Goal: Task Accomplishment & Management: Manage account settings

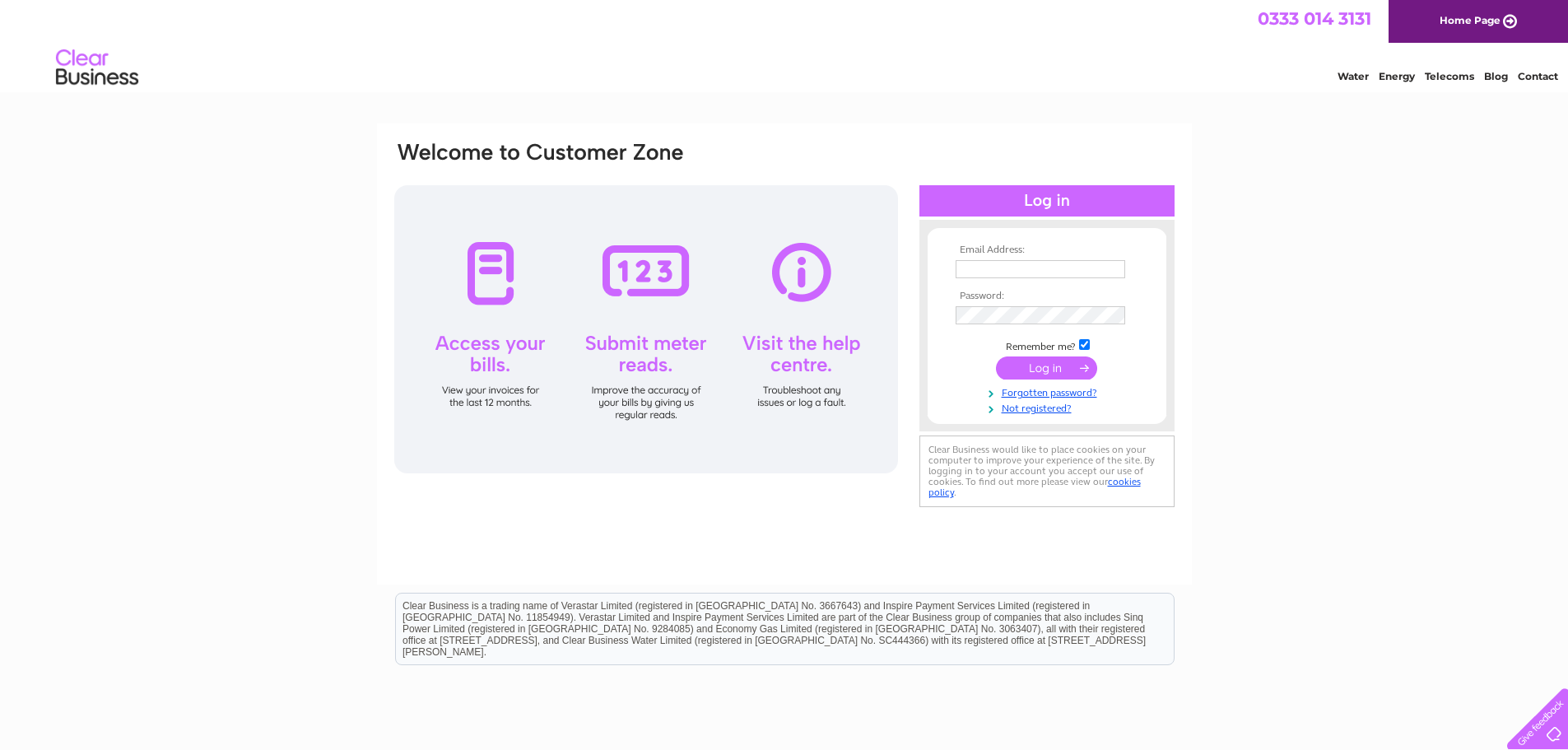
type input "admin@blydoitfish.shetland.co.uk"
click at [1061, 369] on input "submit" at bounding box center [1046, 368] width 101 height 23
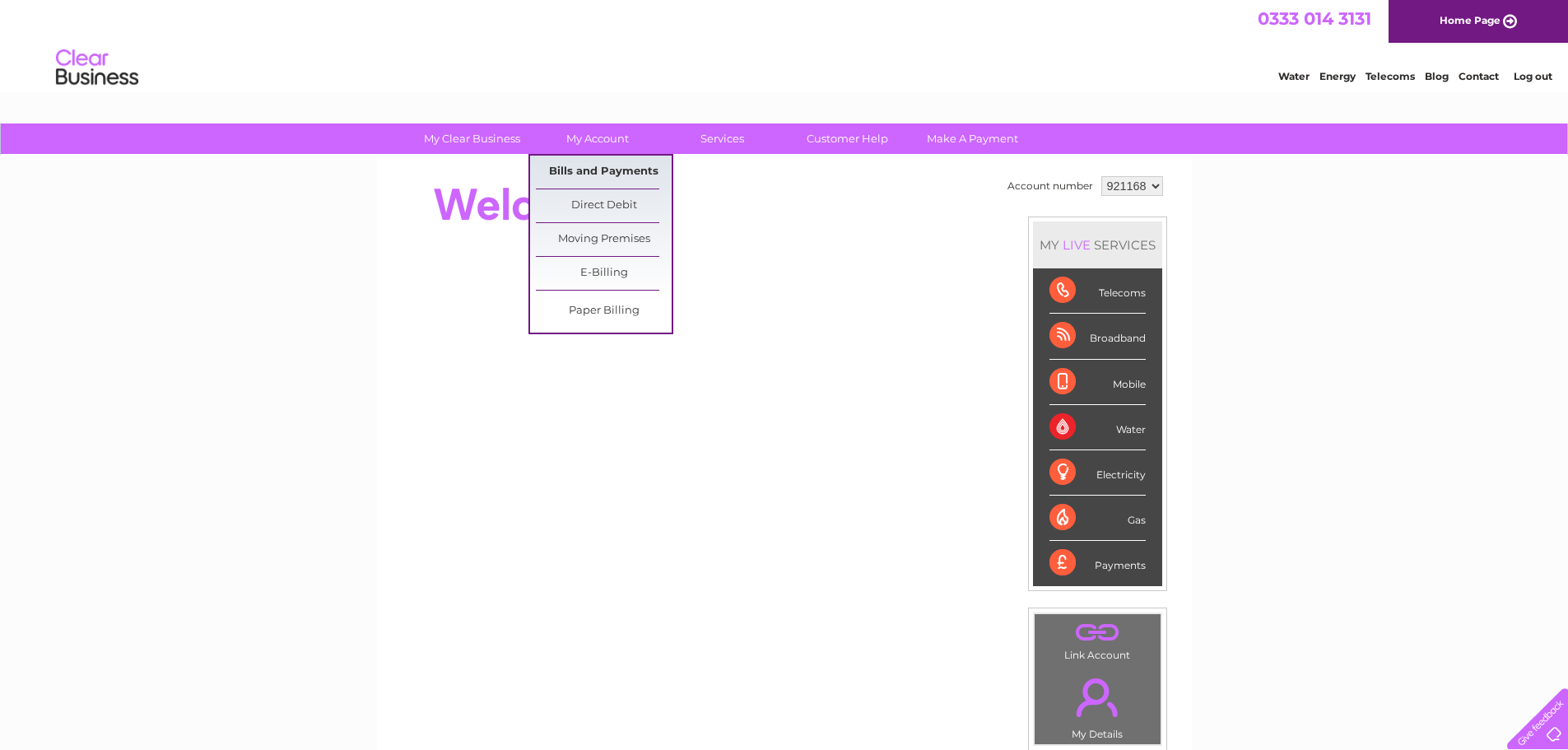
click at [596, 167] on link "Bills and Payments" at bounding box center [604, 172] width 136 height 33
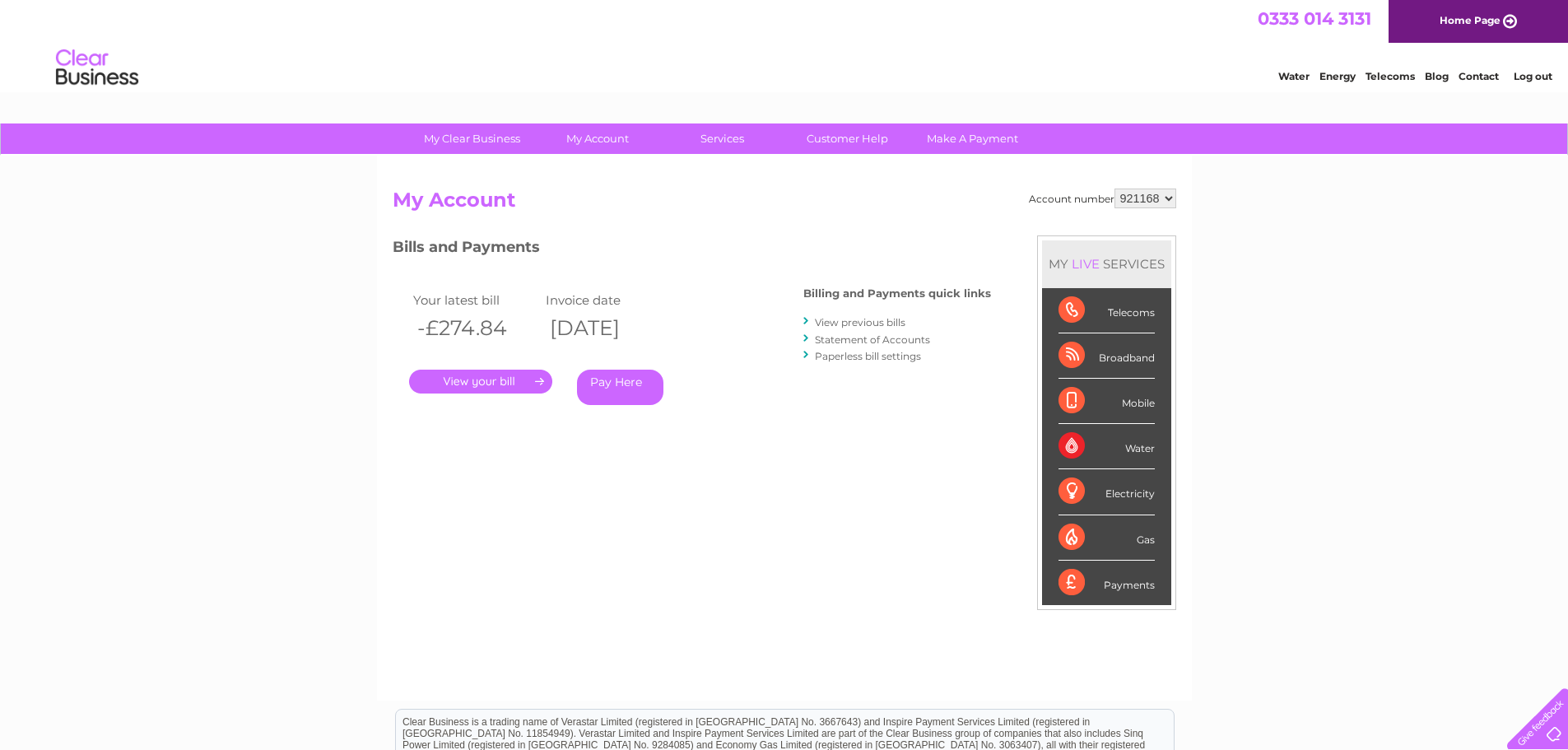
click at [503, 384] on link "." at bounding box center [481, 381] width 143 height 24
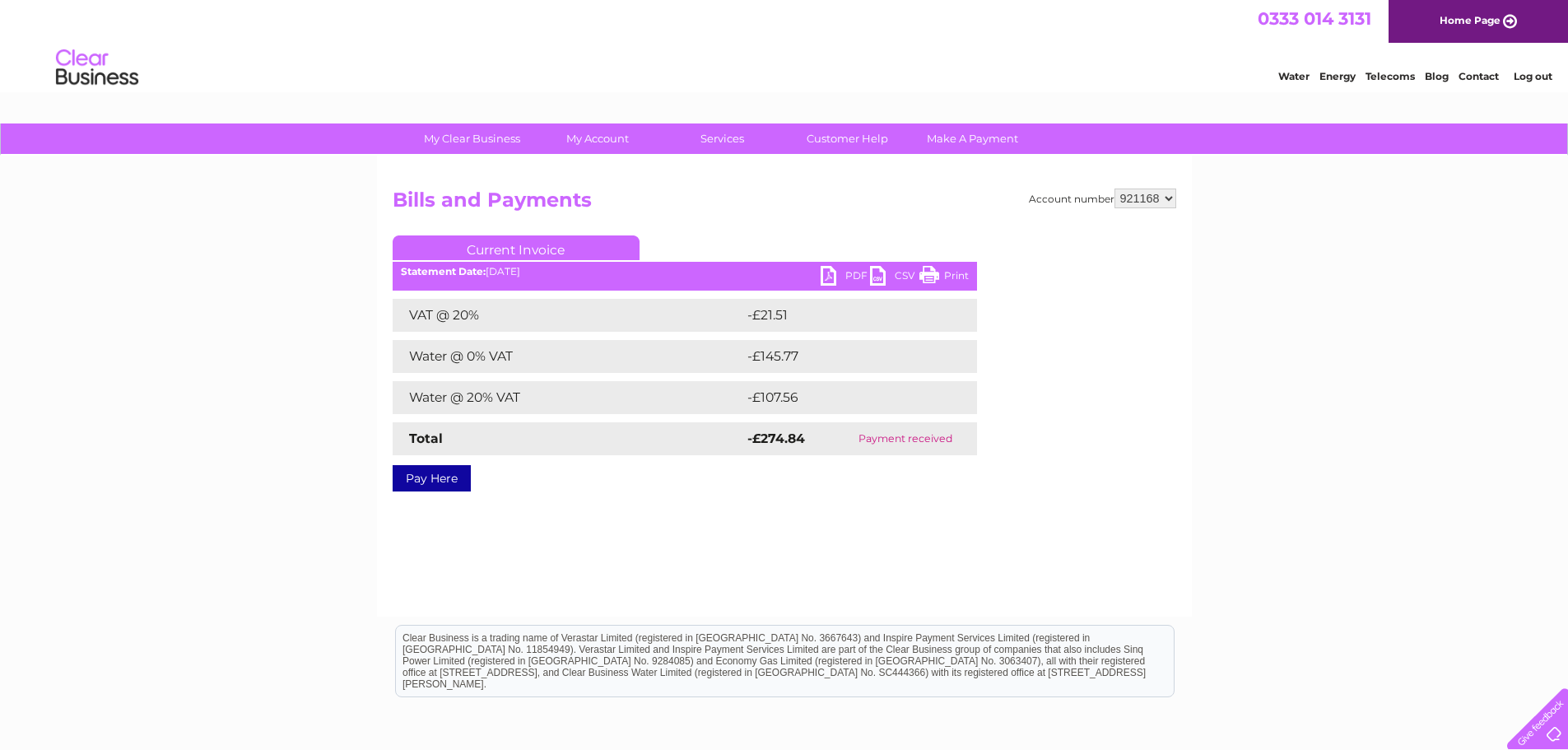
click at [860, 276] on link "PDF" at bounding box center [845, 278] width 50 height 24
click at [838, 137] on link "Customer Help" at bounding box center [848, 139] width 136 height 30
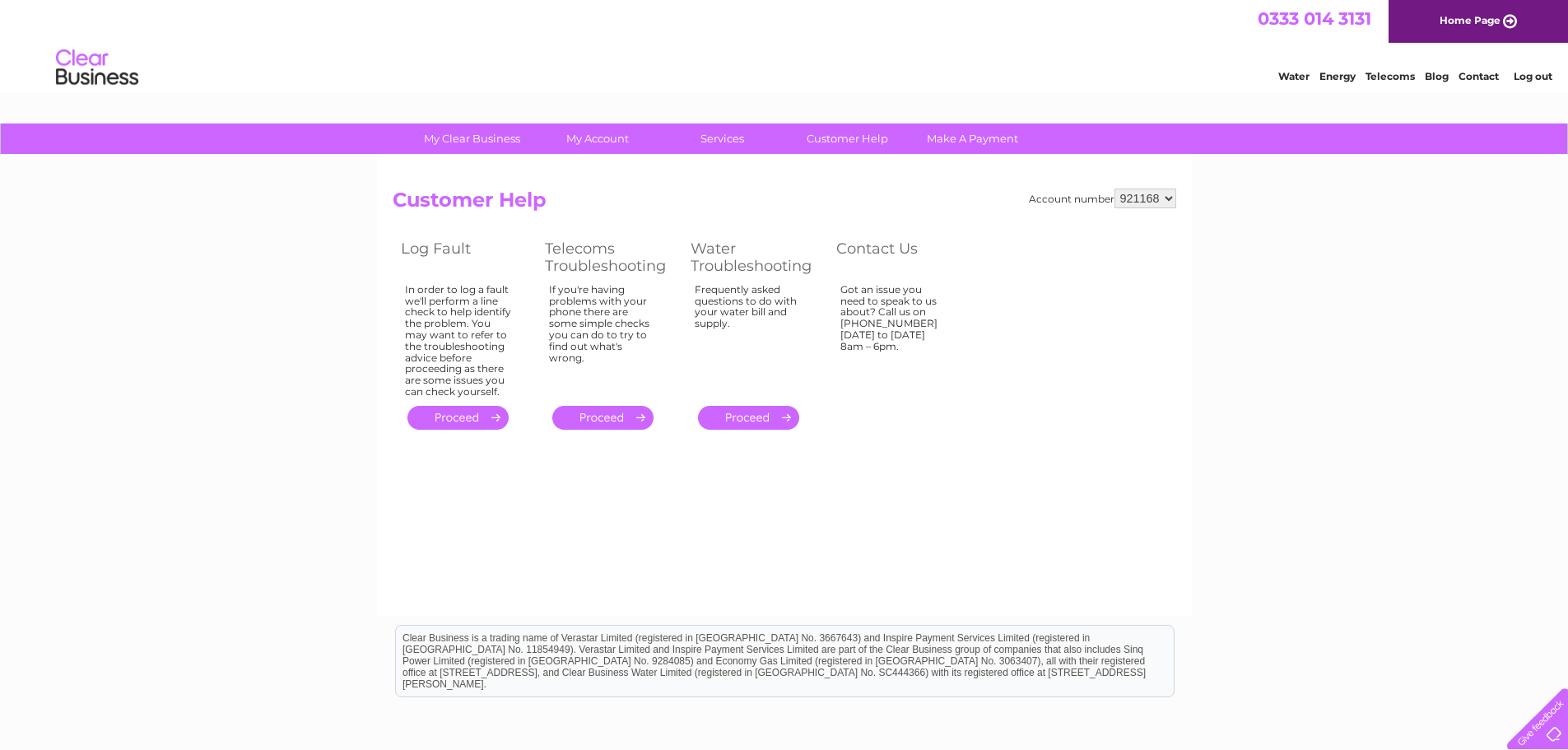
click at [742, 417] on link "." at bounding box center [748, 417] width 101 height 24
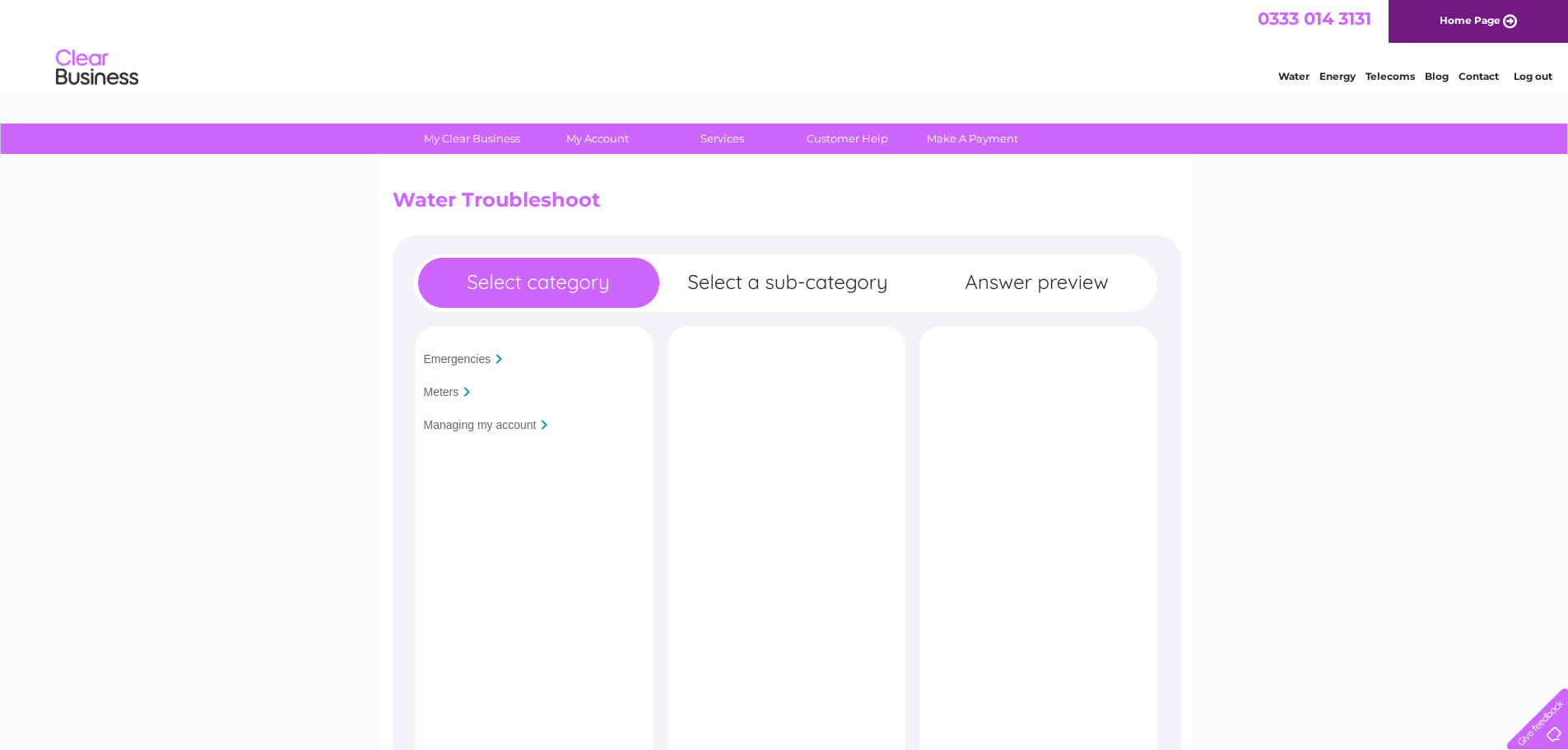
click at [456, 428] on input "Managing my account" at bounding box center [480, 425] width 113 height 13
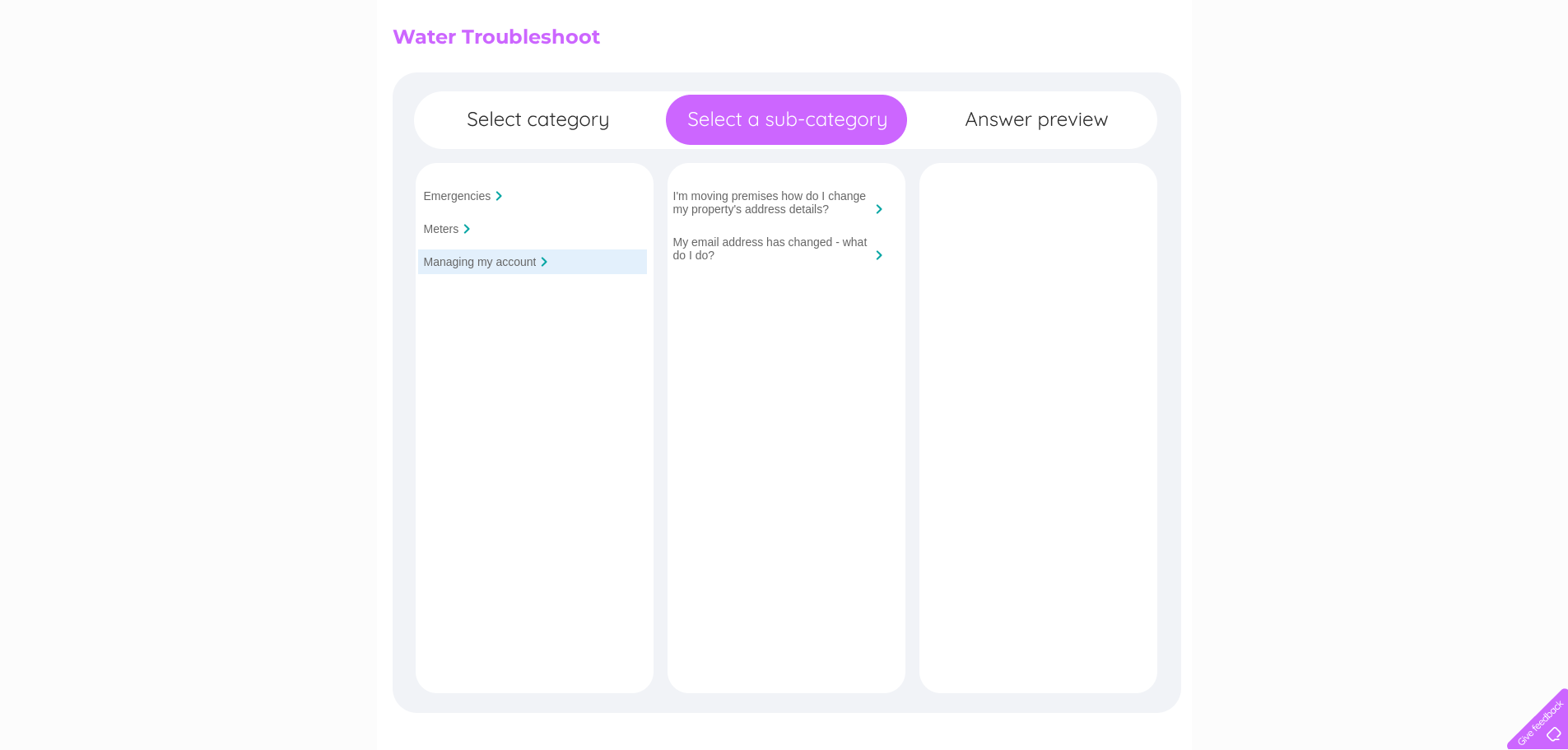
scroll to position [165, 0]
click at [744, 205] on input "I'm moving premises how do I change my property's address details?" at bounding box center [771, 201] width 197 height 27
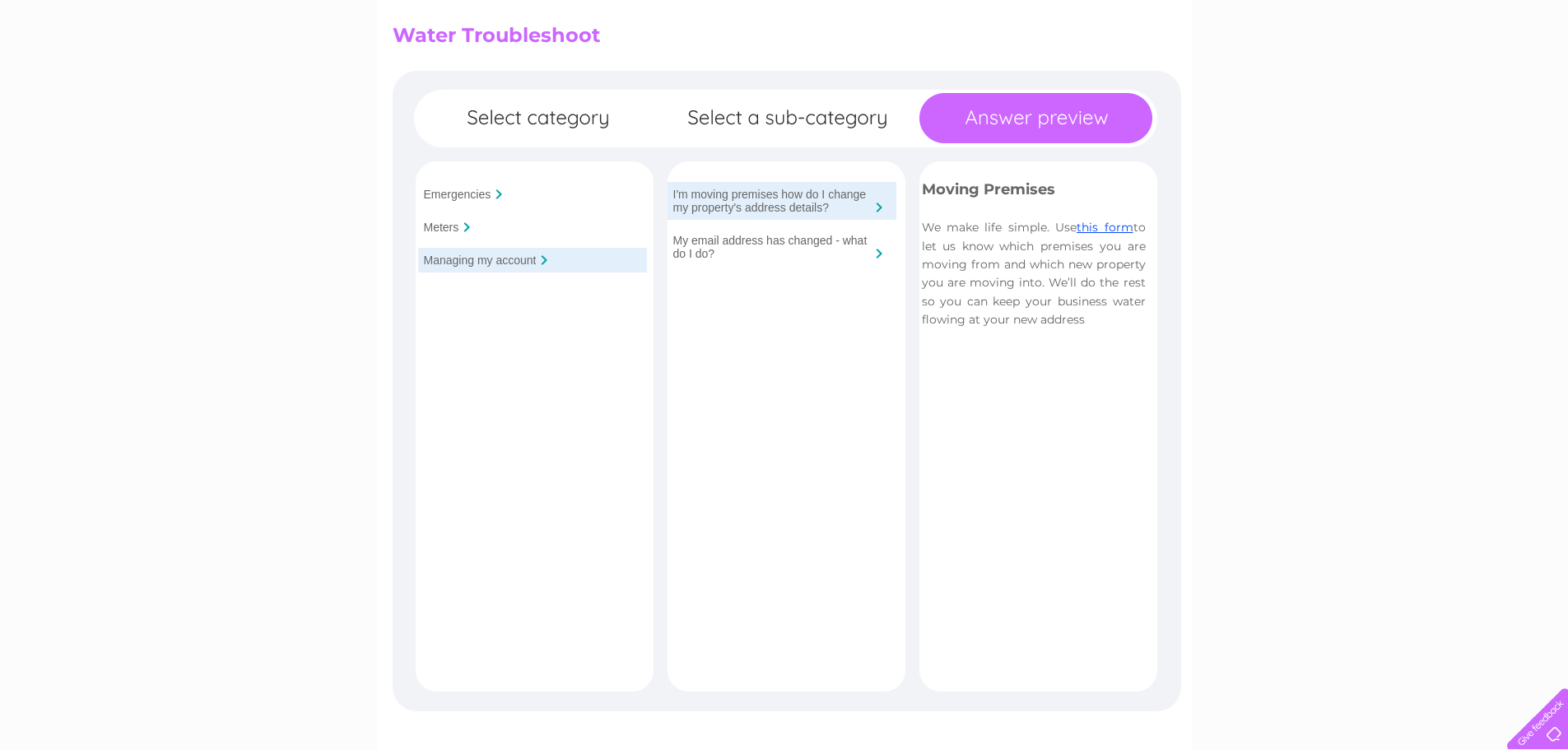
click at [694, 249] on input "My email address has changed - what do I do?" at bounding box center [771, 247] width 197 height 27
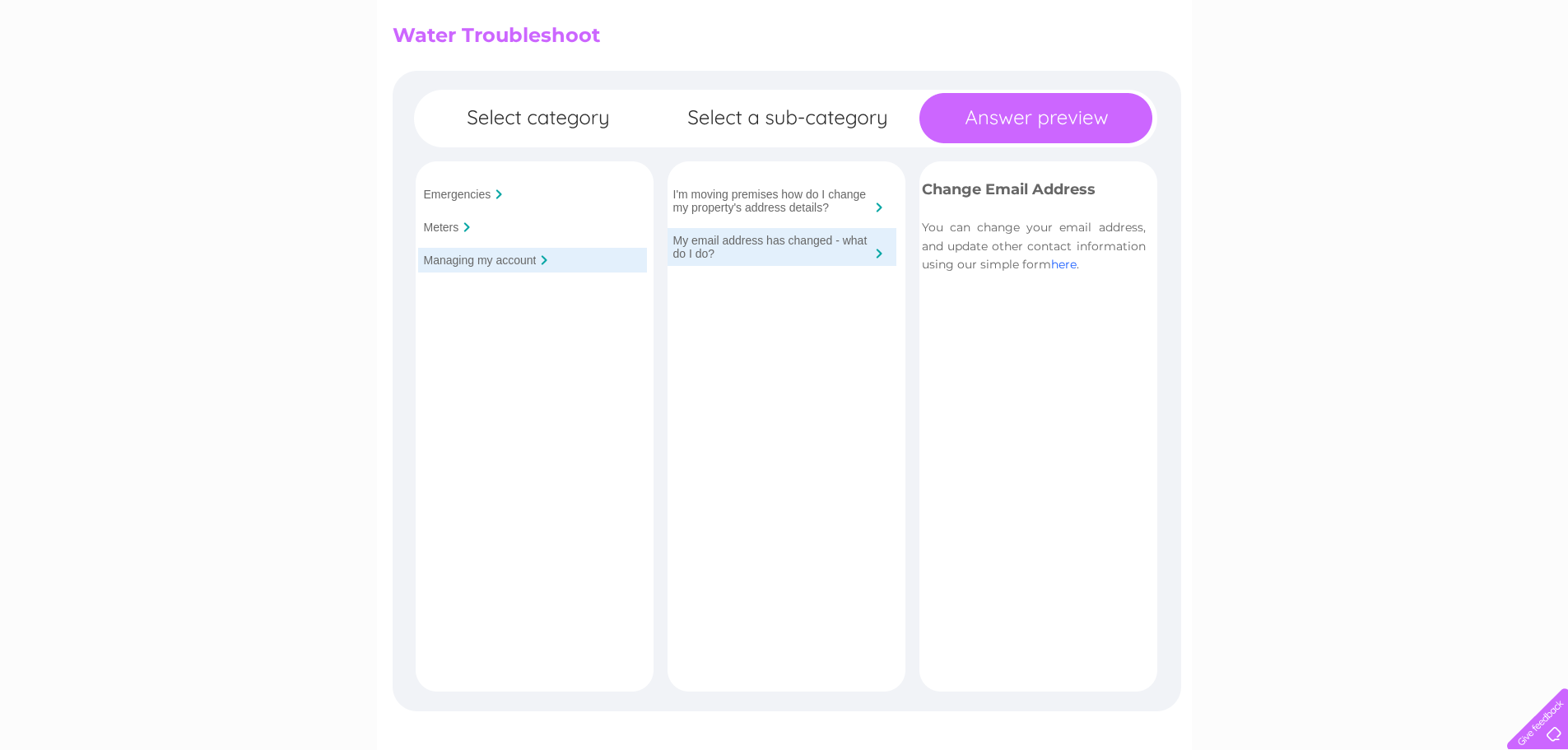
click at [1057, 264] on link "here" at bounding box center [1064, 264] width 26 height 15
